Goal: Find specific page/section: Find specific page/section

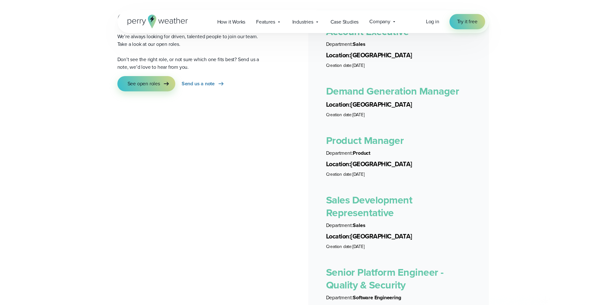
scroll to position [1173, 0]
click at [380, 87] on link "Demand Generation Manager" at bounding box center [392, 91] width 133 height 15
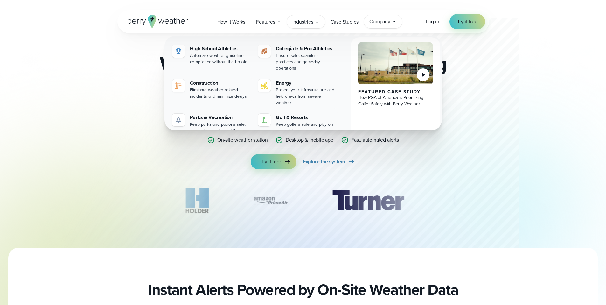
click at [377, 24] on span "Company" at bounding box center [379, 22] width 21 height 8
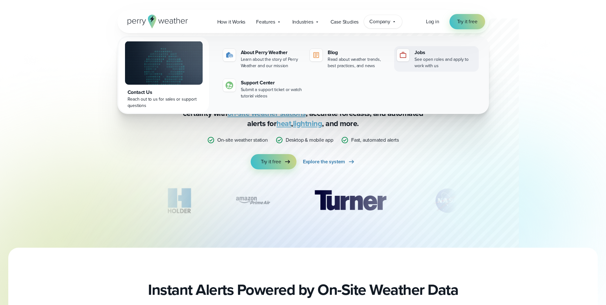
click at [419, 58] on div "See open roles and apply to work with us" at bounding box center [444, 62] width 61 height 13
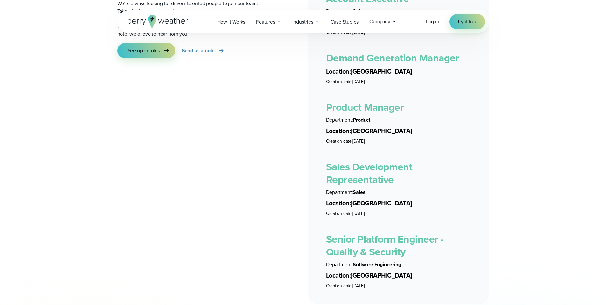
scroll to position [1106, 0]
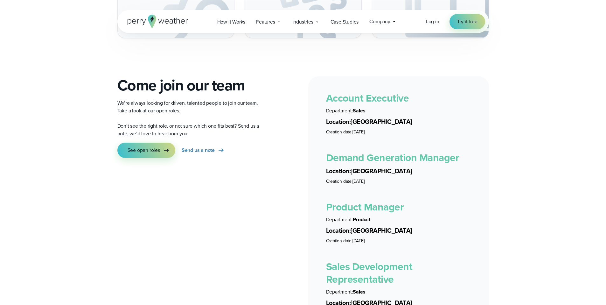
click at [381, 150] on link "Demand Generation Manager" at bounding box center [392, 157] width 133 height 15
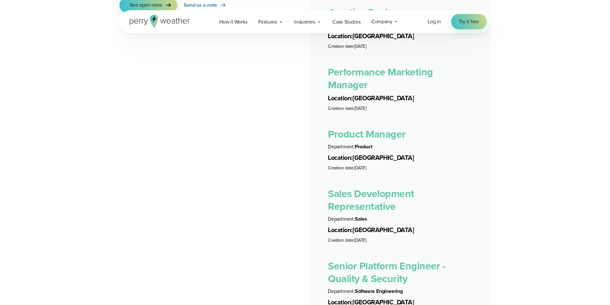
scroll to position [1249, 0]
